Goal: Navigation & Orientation: Find specific page/section

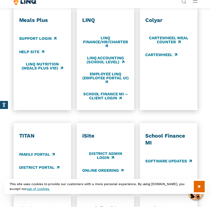
scroll to position [257, 0]
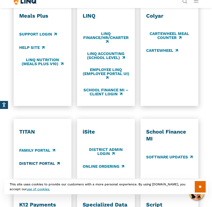
click at [58, 163] on link "District Portal" at bounding box center [39, 163] width 41 height 6
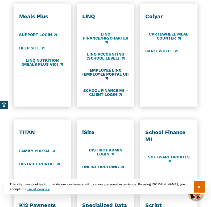
click at [109, 76] on link "Employee LINQ (Employee Portal UI)" at bounding box center [105, 74] width 47 height 13
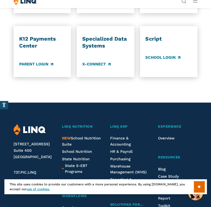
scroll to position [422, 0]
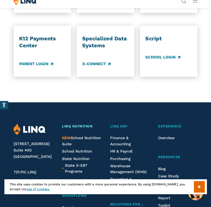
click at [70, 125] on span "LINQ Nutrition" at bounding box center [77, 126] width 31 height 4
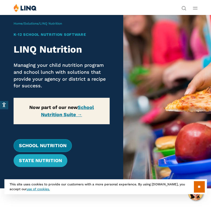
click at [51, 145] on link "School Nutrition" at bounding box center [43, 145] width 58 height 13
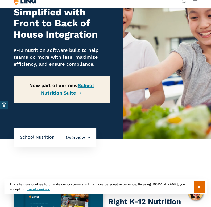
scroll to position [49, 0]
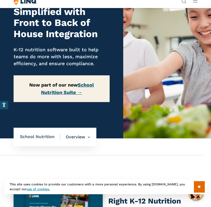
click at [66, 90] on link "School Nutrition Suite →" at bounding box center [67, 88] width 53 height 13
